Goal: Information Seeking & Learning: Get advice/opinions

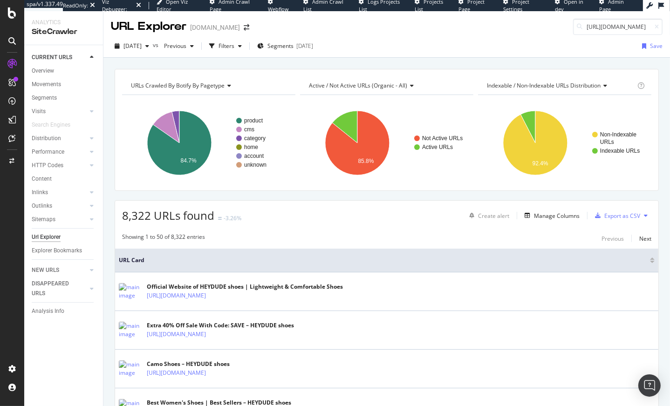
scroll to position [0, 75]
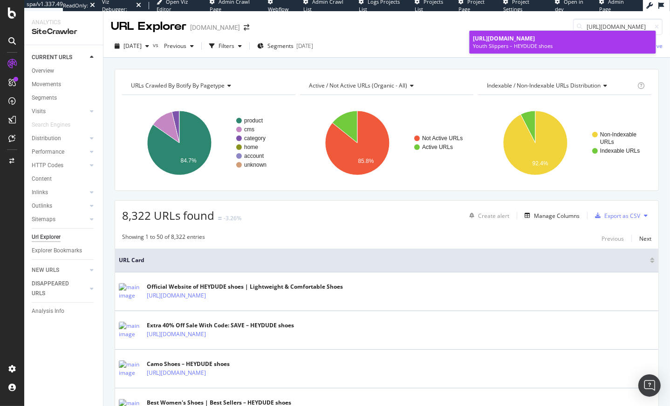
type input "https://www.heydude.com/collections/youth-slippers"
click at [524, 38] on span "https://www.heydude.com/collections/youth-slippers" at bounding box center [504, 38] width 62 height 8
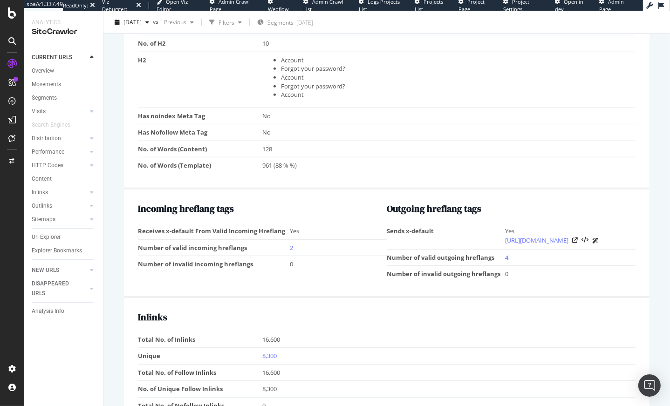
scroll to position [610, 0]
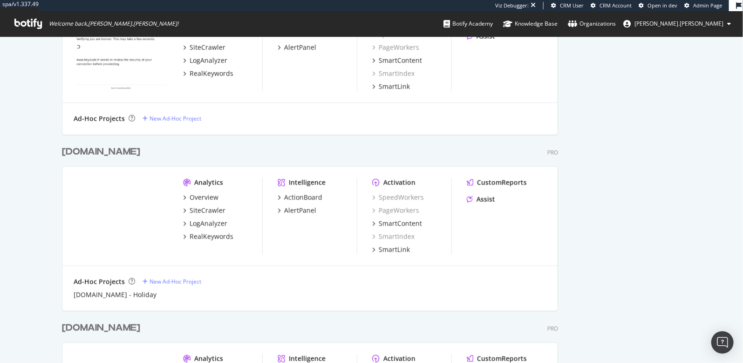
scroll to position [2069, 0]
click at [82, 152] on div "[DOMAIN_NAME]" at bounding box center [101, 151] width 78 height 14
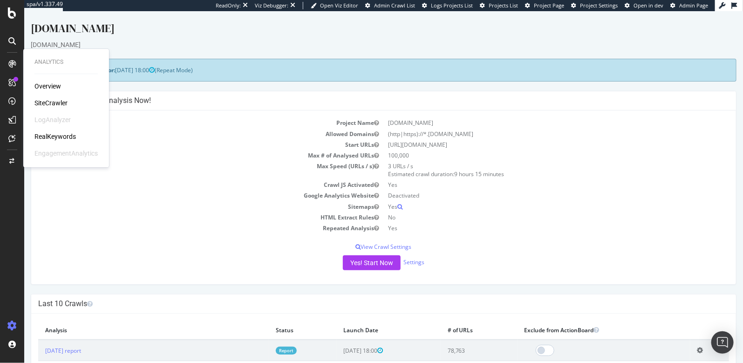
click at [47, 104] on div "SiteCrawler" at bounding box center [50, 102] width 33 height 9
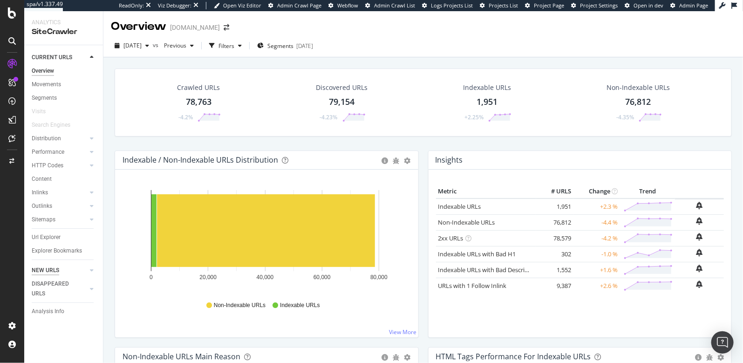
click at [54, 267] on div "NEW URLS" at bounding box center [45, 270] width 27 height 10
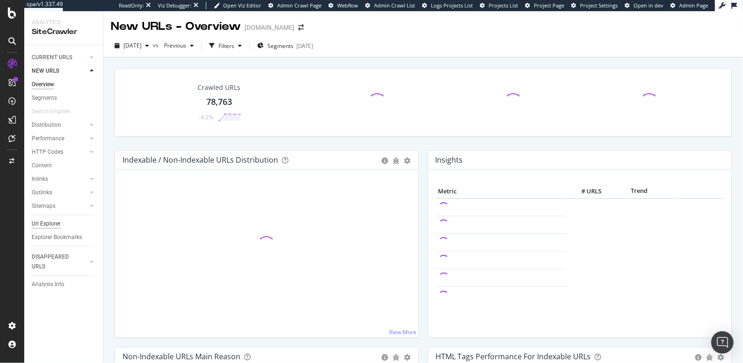
click at [48, 225] on div "Url Explorer" at bounding box center [46, 224] width 29 height 10
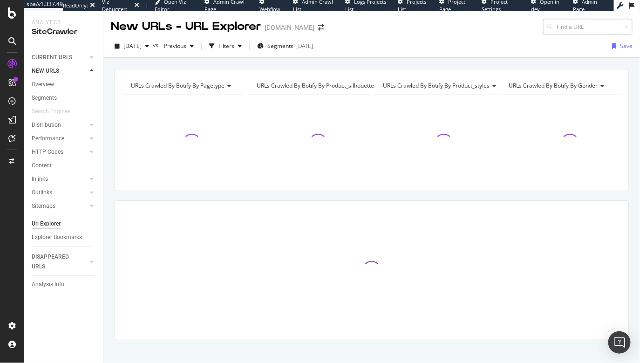
click at [554, 23] on input at bounding box center [587, 27] width 89 height 16
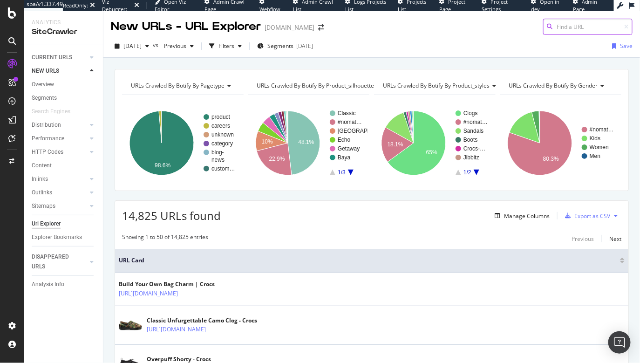
click at [551, 26] on input at bounding box center [587, 27] width 89 height 16
paste input "[URL][DOMAIN_NAME]"
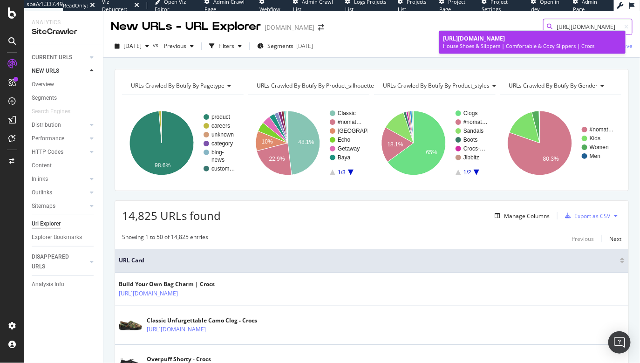
type input "[URL][DOMAIN_NAME]"
click at [483, 41] on span "[URL][DOMAIN_NAME]" at bounding box center [474, 38] width 62 height 8
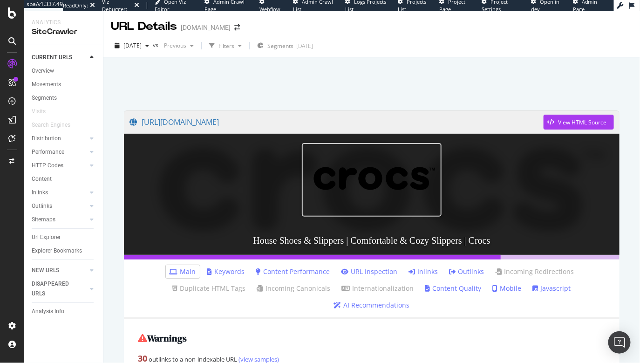
click at [459, 271] on link "Outlinks" at bounding box center [466, 271] width 35 height 9
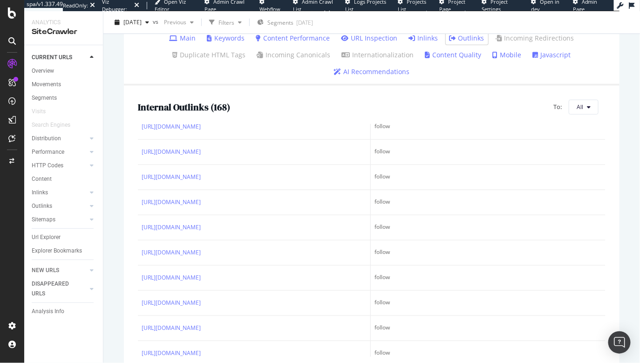
scroll to position [2407, 0]
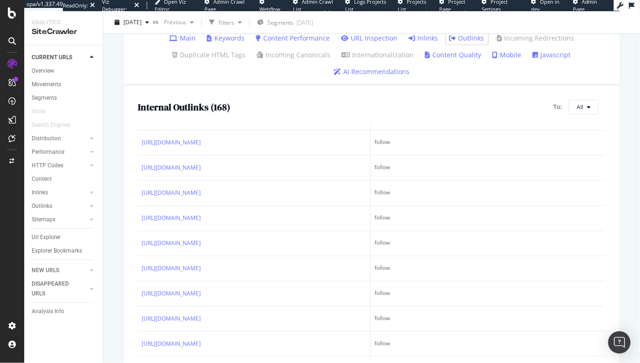
click at [410, 67] on link "AI Recommendations" at bounding box center [372, 71] width 76 height 9
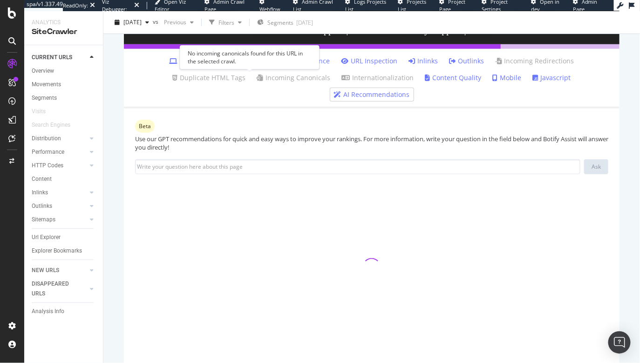
scroll to position [210, 0]
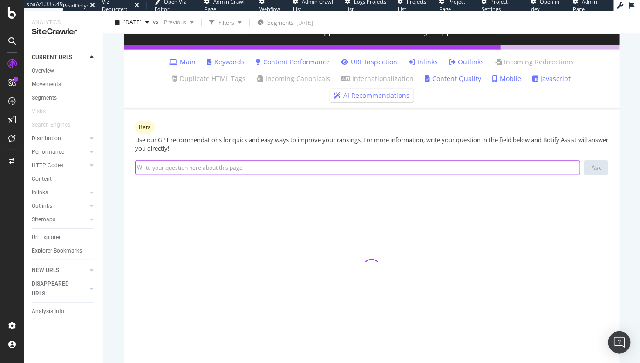
click at [213, 160] on input at bounding box center [357, 167] width 445 height 15
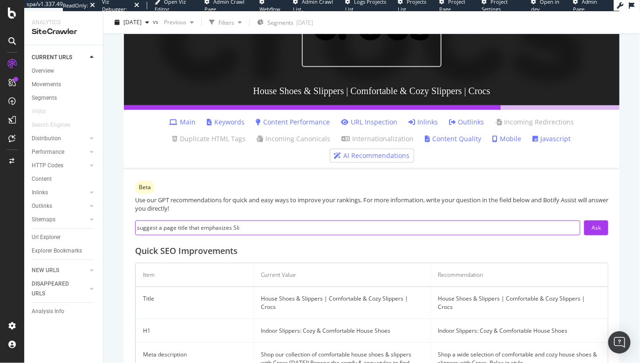
scroll to position [228, 0]
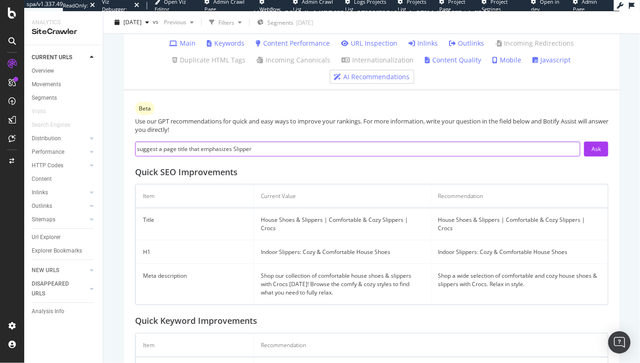
type input "suggest a page title that emphasizes Slippers"
